Goal: Information Seeking & Learning: Find specific fact

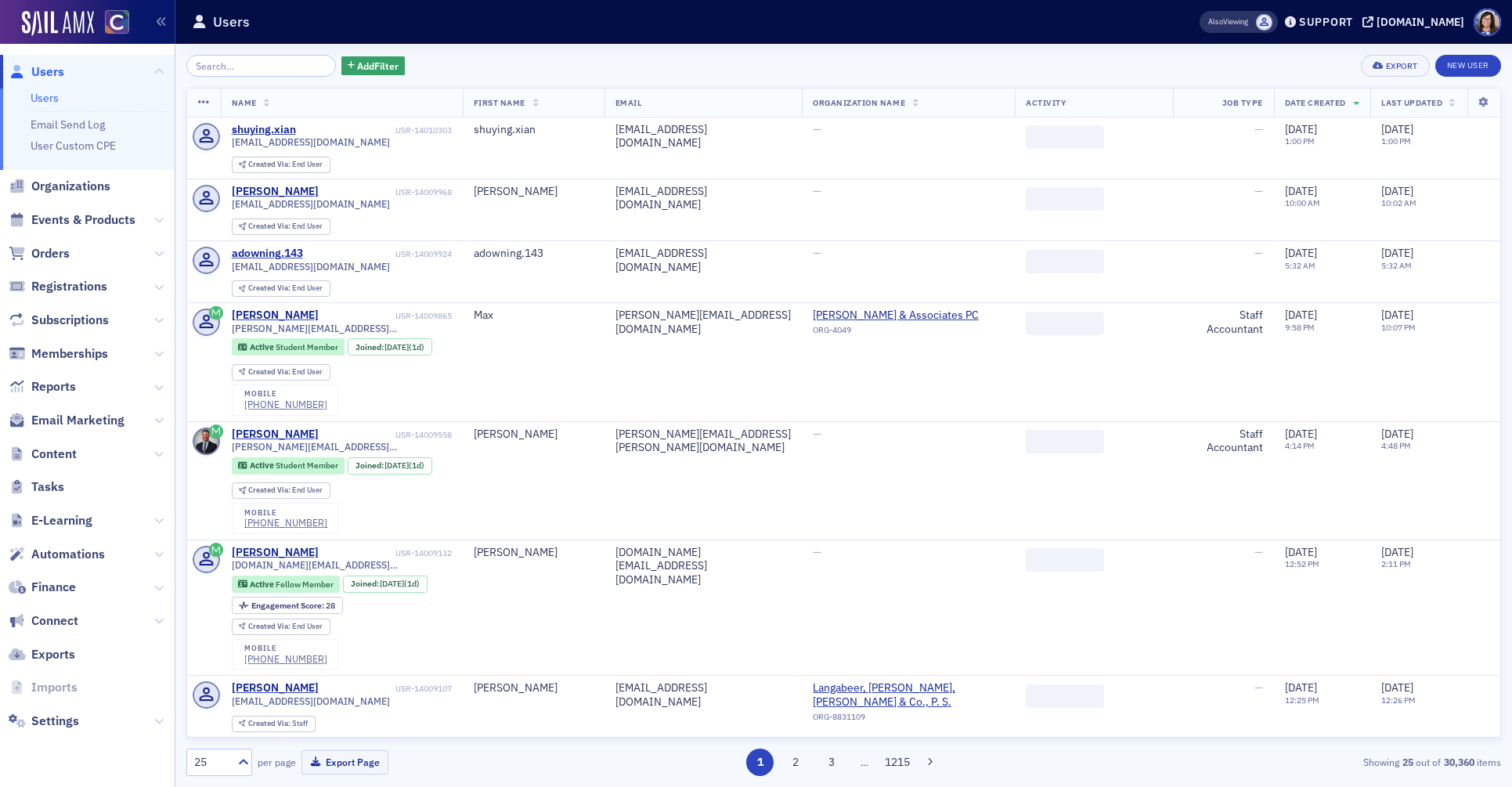
click at [278, 65] on input "search" at bounding box center [261, 65] width 150 height 22
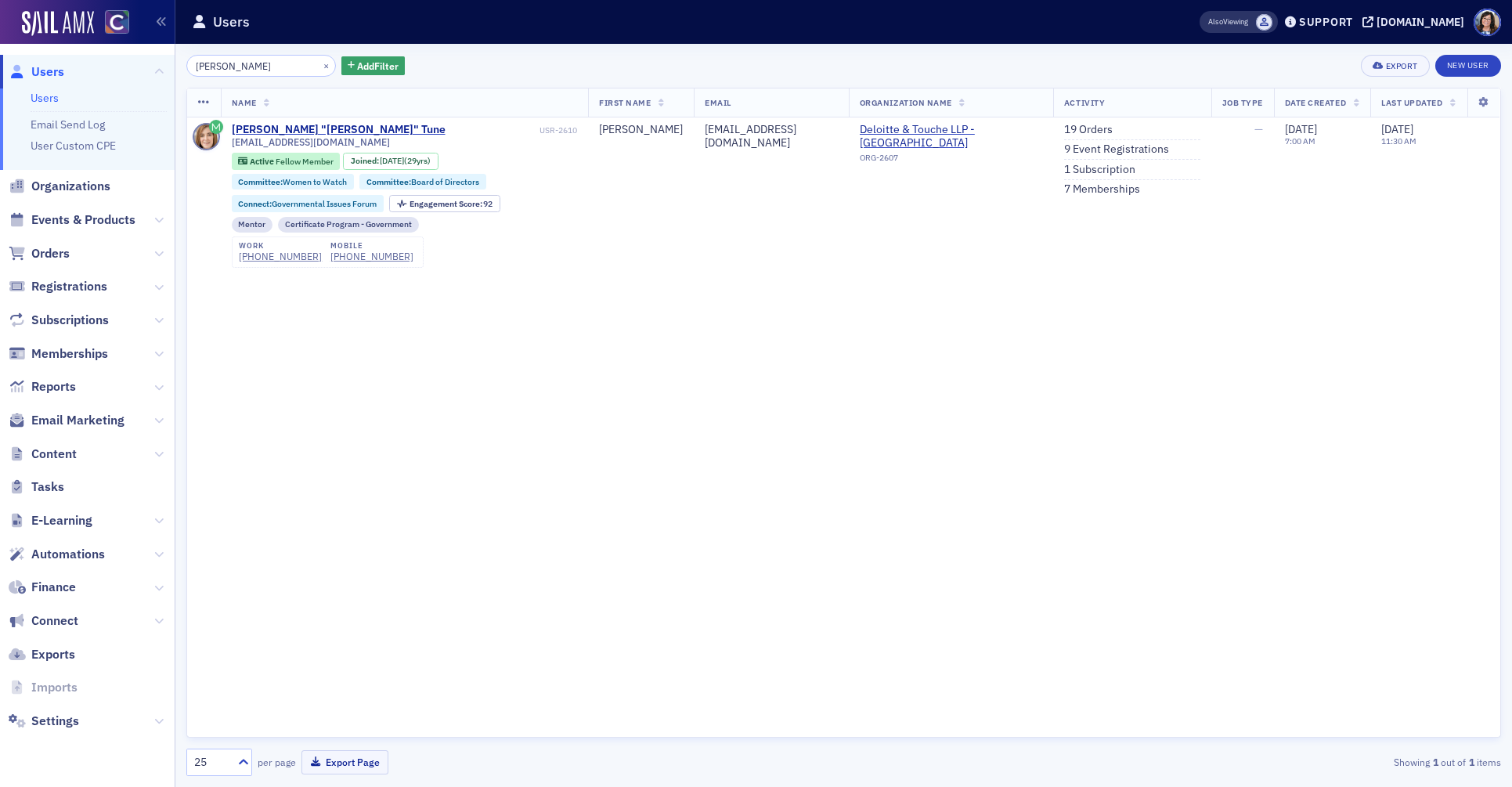
type input "[PERSON_NAME]"
